Goal: Manage account settings

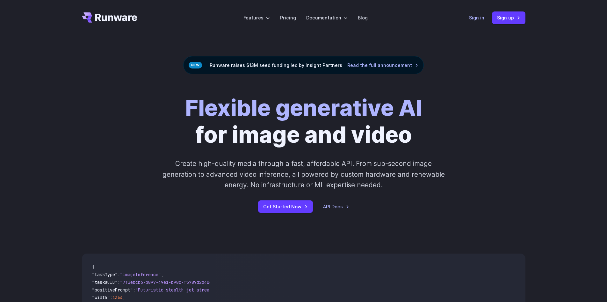
click at [474, 19] on link "Sign in" at bounding box center [476, 17] width 15 height 7
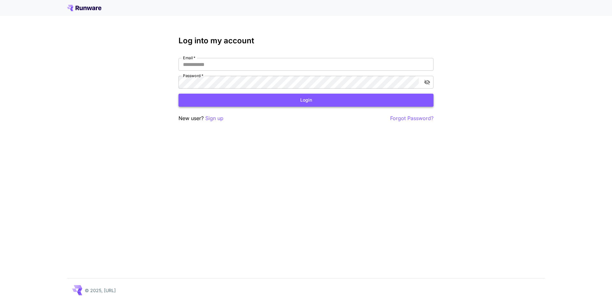
type input "**********"
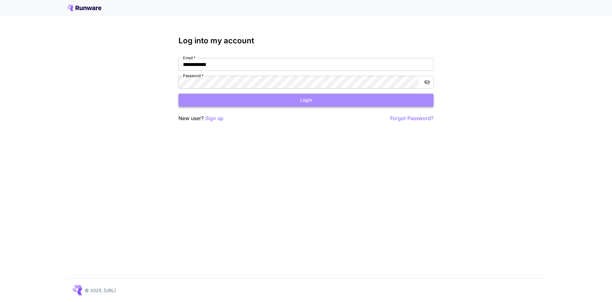
click at [284, 101] on button "Login" at bounding box center [305, 100] width 255 height 13
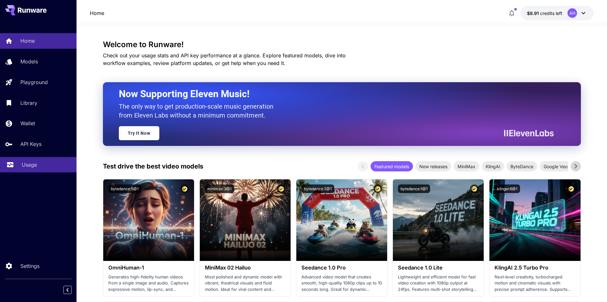
click at [41, 160] on link "Usage" at bounding box center [38, 165] width 76 height 16
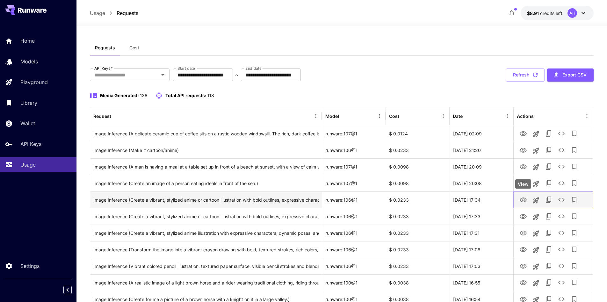
click at [522, 200] on icon "View" at bounding box center [523, 200] width 8 height 8
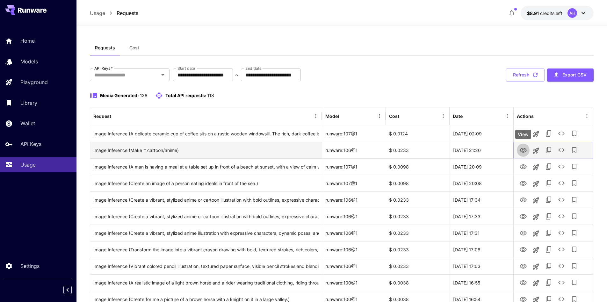
click at [522, 150] on icon "View" at bounding box center [523, 151] width 8 height 8
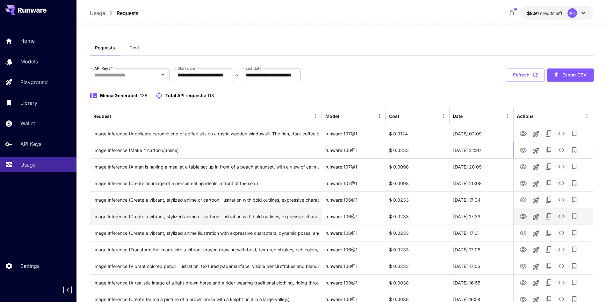
scroll to position [64, 0]
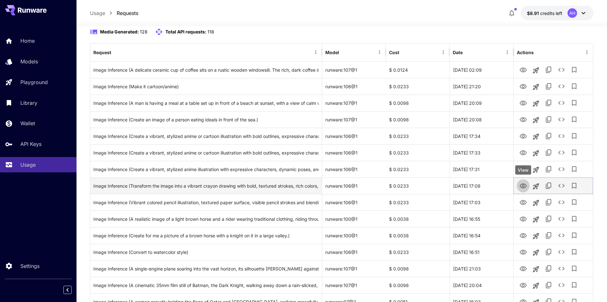
click at [519, 185] on icon "View" at bounding box center [523, 186] width 8 height 8
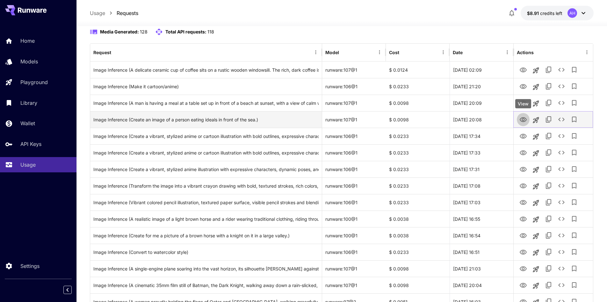
click at [522, 118] on icon "View" at bounding box center [523, 120] width 8 height 8
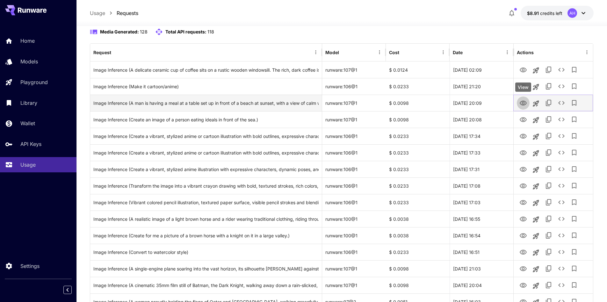
click at [522, 103] on icon "View" at bounding box center [523, 103] width 7 height 5
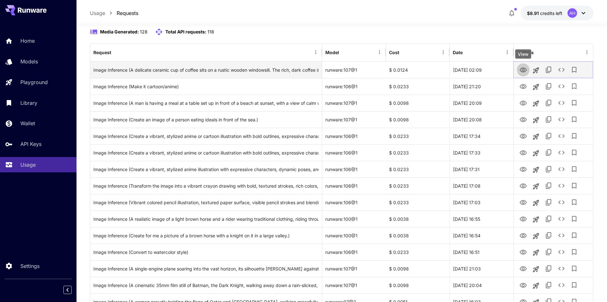
click at [525, 69] on icon "View" at bounding box center [523, 70] width 8 height 8
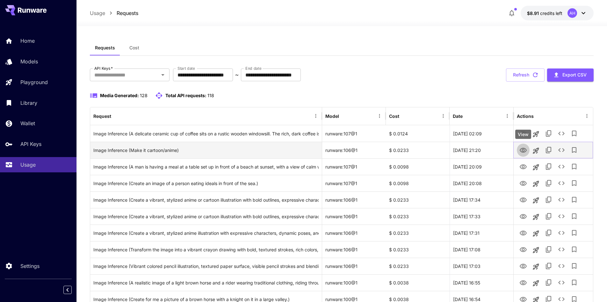
click at [523, 152] on icon "View" at bounding box center [523, 151] width 8 height 8
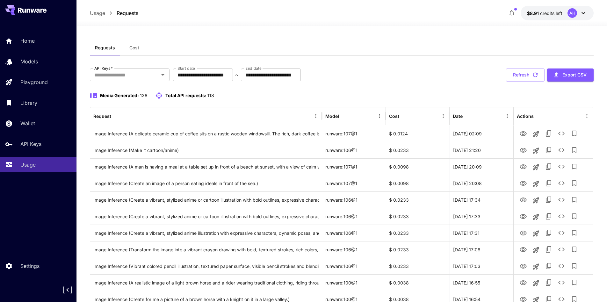
click at [513, 12] on icon "button" at bounding box center [511, 13] width 5 height 6
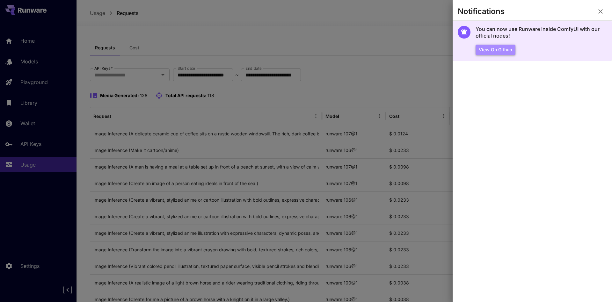
click at [492, 49] on button "View on Github" at bounding box center [495, 50] width 40 height 11
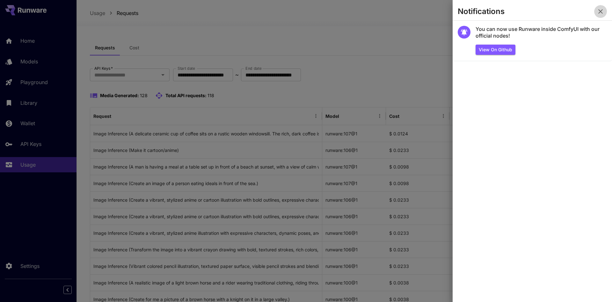
click at [603, 13] on icon "button" at bounding box center [601, 12] width 8 height 8
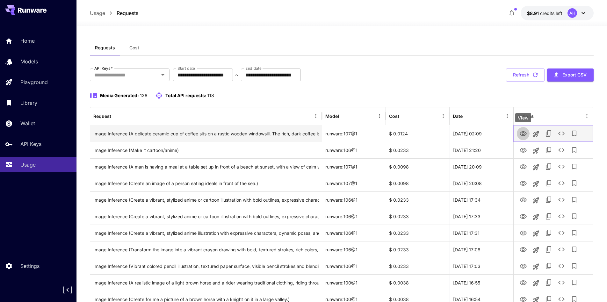
click at [524, 136] on icon "View" at bounding box center [523, 133] width 7 height 5
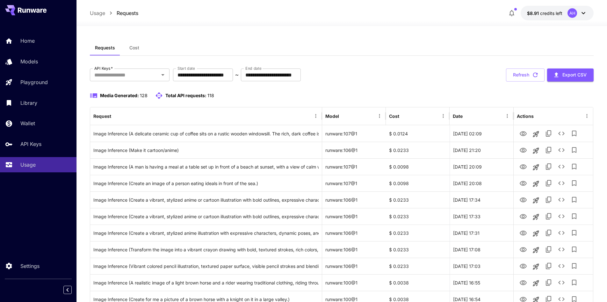
click at [580, 13] on icon at bounding box center [584, 13] width 8 height 8
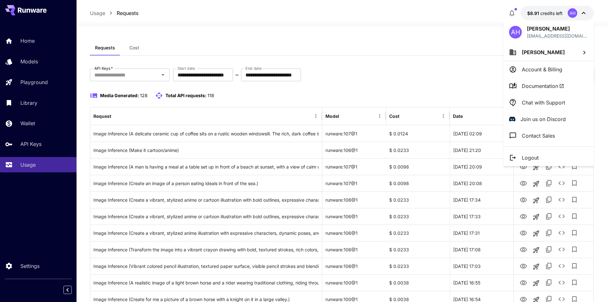
click at [543, 71] on p "Account & Billing" at bounding box center [542, 70] width 40 height 8
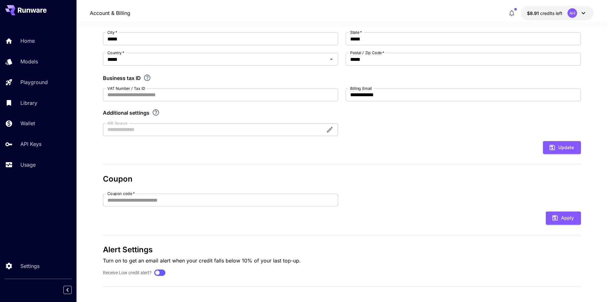
scroll to position [87, 0]
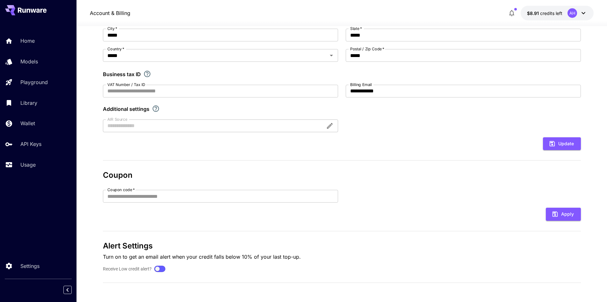
click at [327, 127] on div at bounding box center [220, 125] width 235 height 13
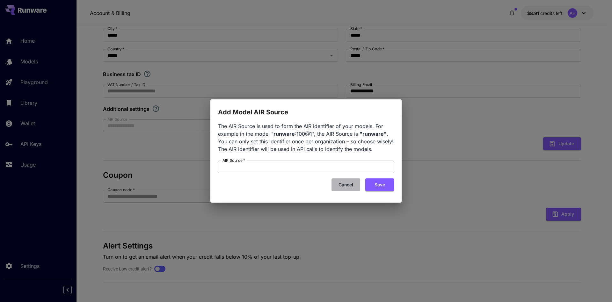
click at [344, 183] on button "Cancel" at bounding box center [345, 184] width 29 height 13
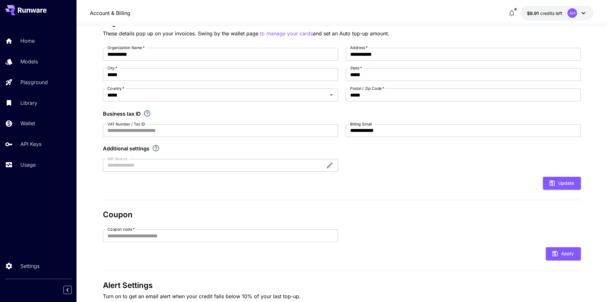
scroll to position [0, 0]
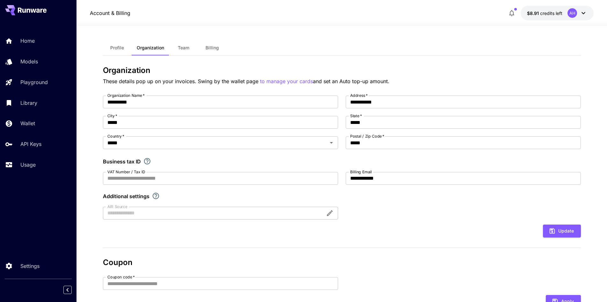
click at [212, 48] on span "Billing" at bounding box center [212, 48] width 13 height 6
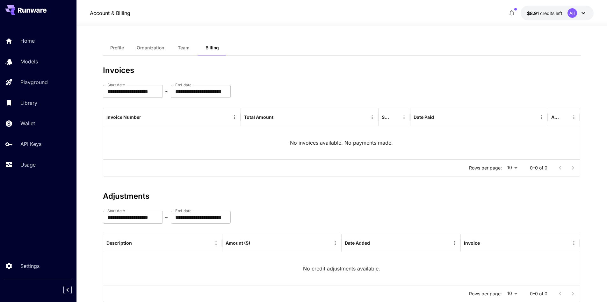
scroll to position [19, 0]
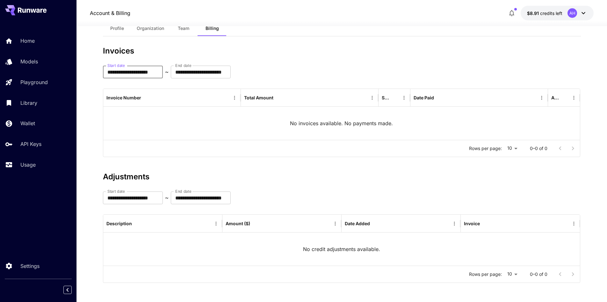
click at [146, 71] on input "**********" at bounding box center [133, 72] width 60 height 13
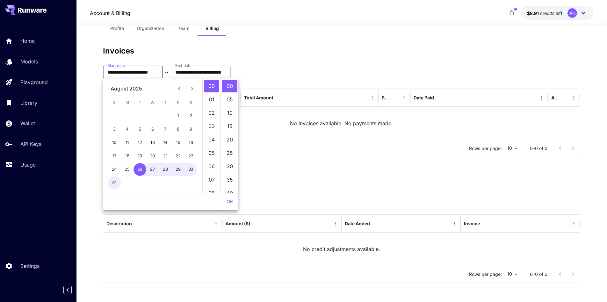
click at [137, 89] on div "August 2025" at bounding box center [127, 89] width 32 height 8
click at [175, 86] on button "Previous month" at bounding box center [179, 88] width 13 height 13
click at [175, 87] on button "Previous month" at bounding box center [179, 88] width 13 height 13
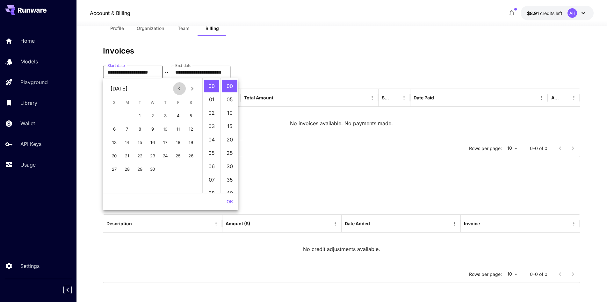
click at [175, 87] on button "Previous month" at bounding box center [179, 88] width 13 height 13
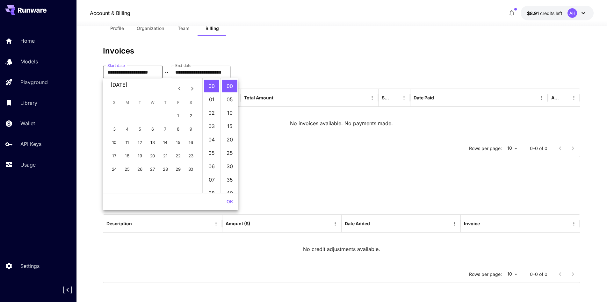
click at [175, 87] on button "Previous month" at bounding box center [179, 88] width 13 height 13
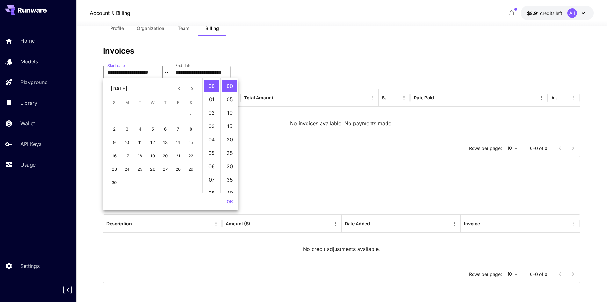
click at [175, 87] on button "Previous month" at bounding box center [179, 88] width 13 height 13
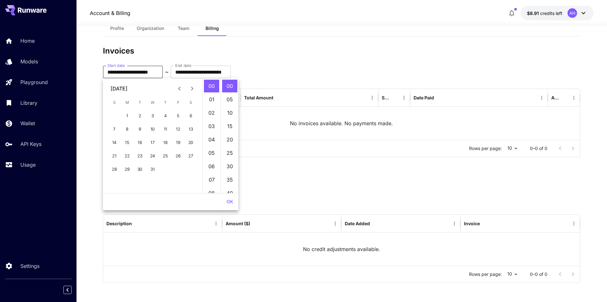
click at [127, 91] on div "January 2024" at bounding box center [119, 89] width 17 height 8
click at [130, 115] on button "1" at bounding box center [127, 116] width 13 height 13
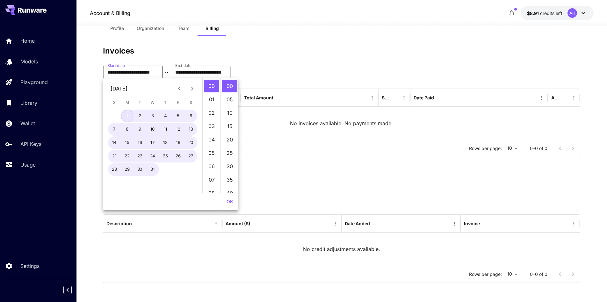
type input "**********"
click at [228, 198] on button "OK" at bounding box center [230, 202] width 12 height 12
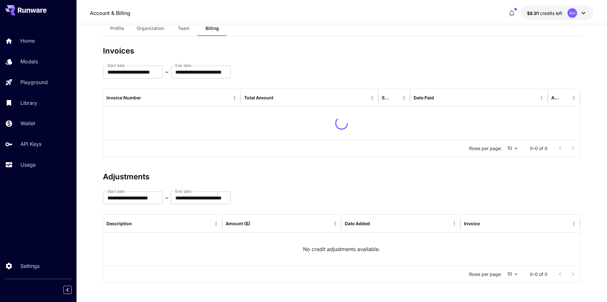
scroll to position [3, 0]
